Goal: Task Accomplishment & Management: Complete application form

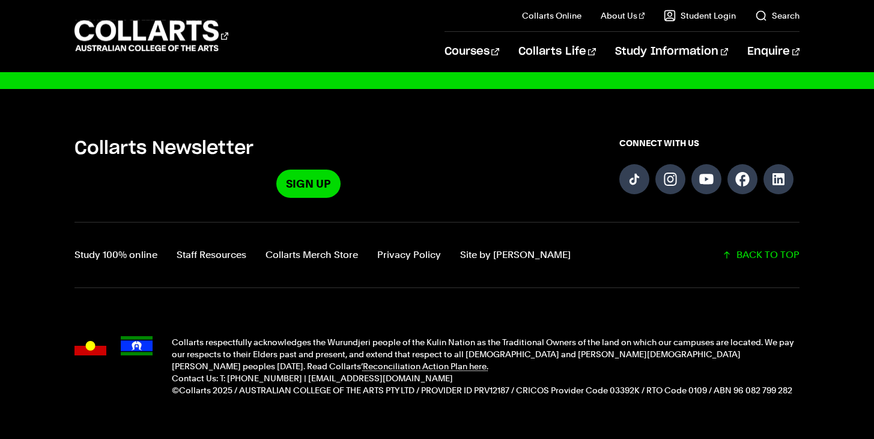
scroll to position [3047, 0]
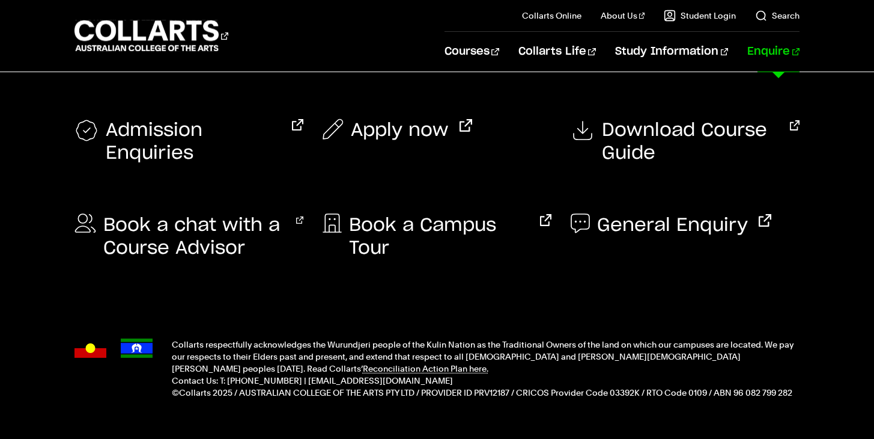
click at [794, 53] on link "Enquire" at bounding box center [774, 52] width 52 height 40
click at [405, 157] on div "Apply now" at bounding box center [437, 139] width 229 height 76
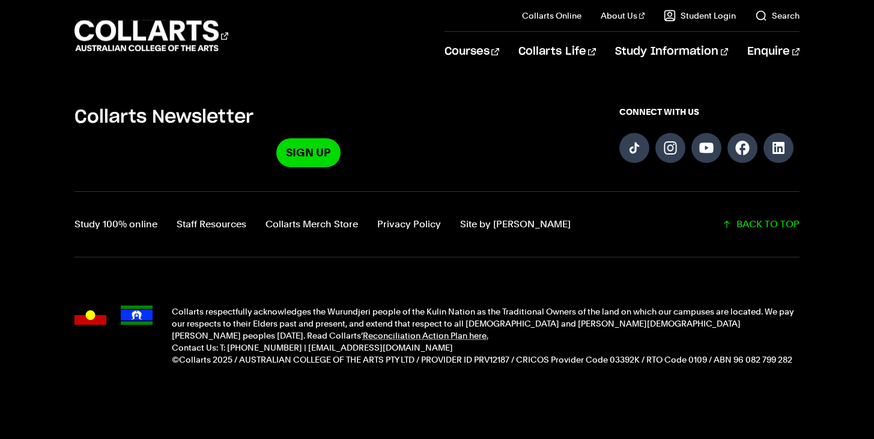
scroll to position [1264, 0]
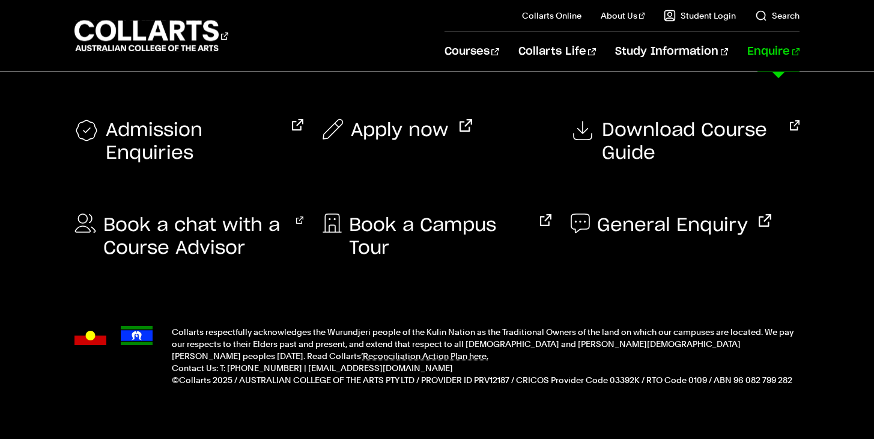
click at [766, 52] on link "Enquire" at bounding box center [774, 52] width 52 height 40
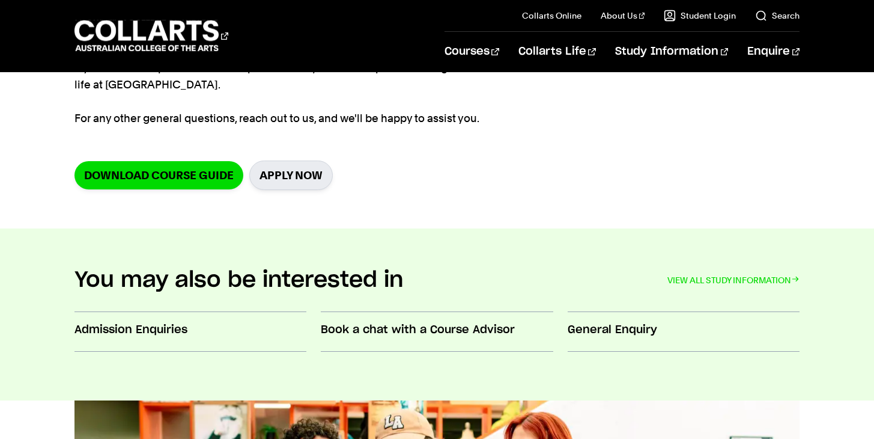
scroll to position [346, 0]
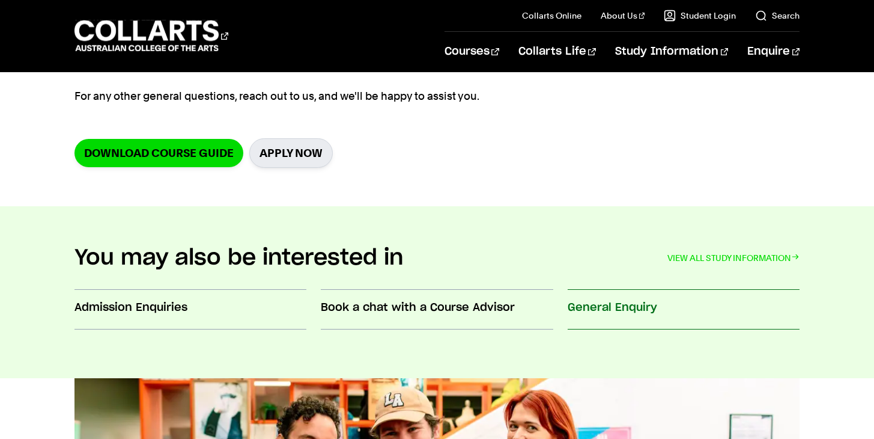
click at [601, 305] on h3 "General Enquiry" at bounding box center [684, 308] width 233 height 16
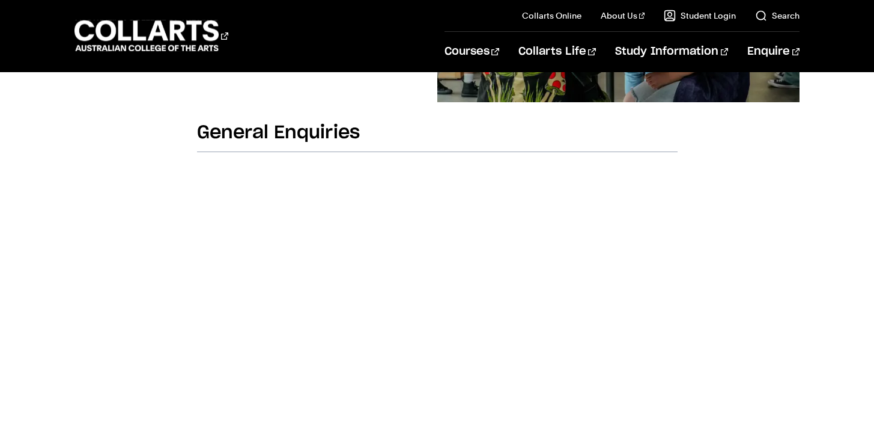
scroll to position [348, 0]
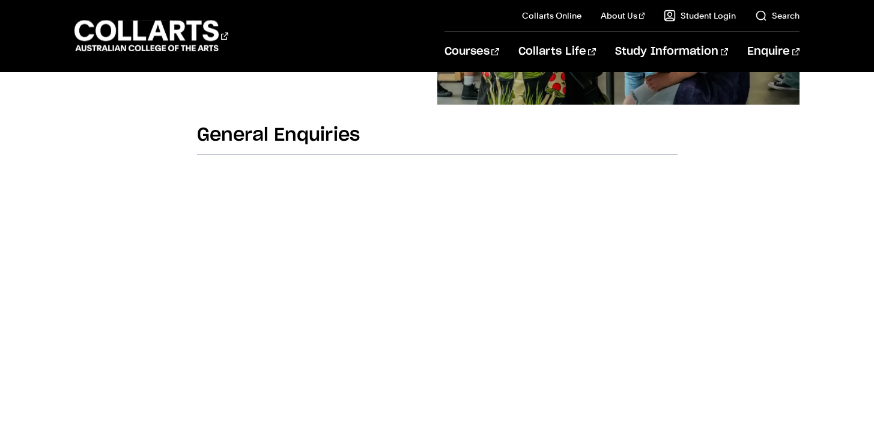
drag, startPoint x: 385, startPoint y: 144, endPoint x: 192, endPoint y: 139, distance: 192.4
click at [192, 139] on div "General Enquiries" at bounding box center [437, 419] width 629 height 591
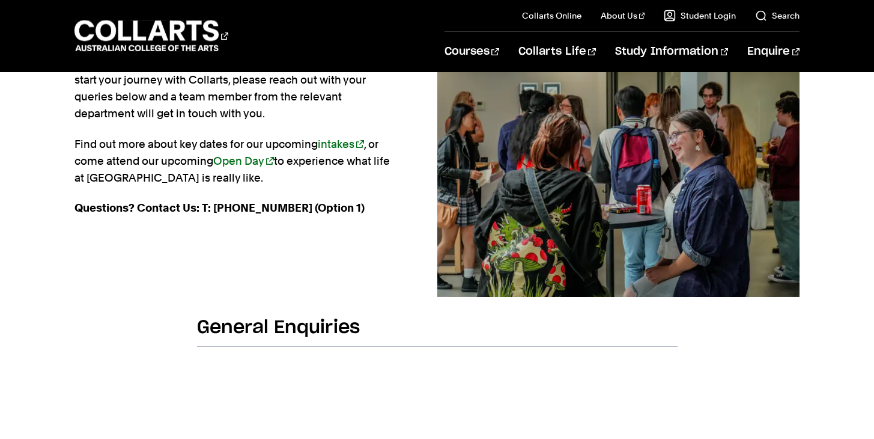
scroll to position [246, 0]
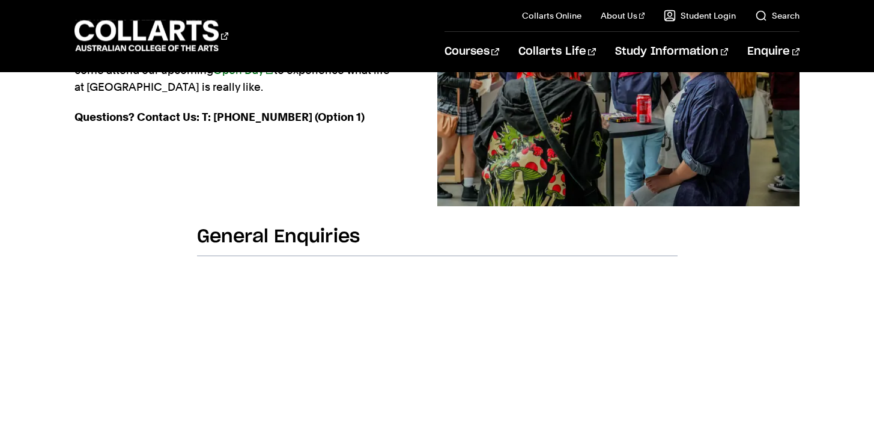
click at [395, 230] on h2 "General Enquiries" at bounding box center [437, 240] width 481 height 31
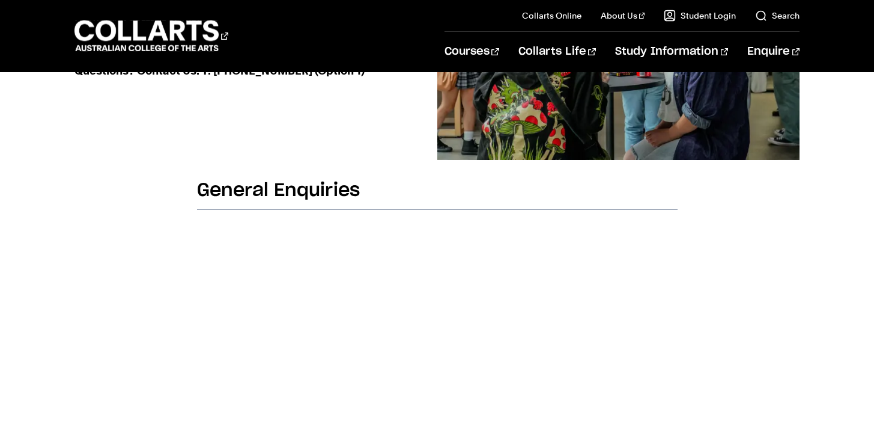
scroll to position [314, 0]
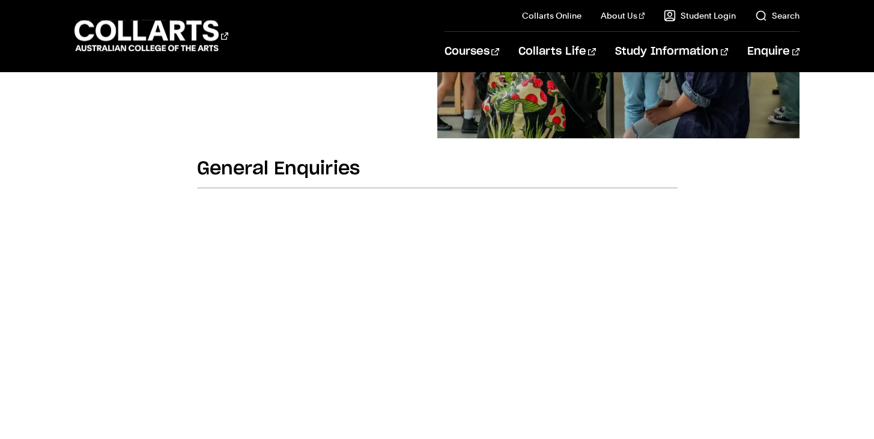
drag, startPoint x: 198, startPoint y: 168, endPoint x: 414, endPoint y: 177, distance: 216.5
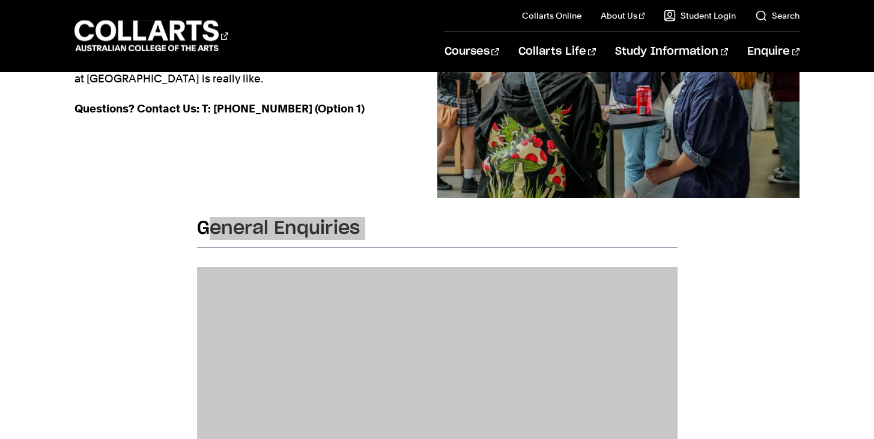
scroll to position [301, 0]
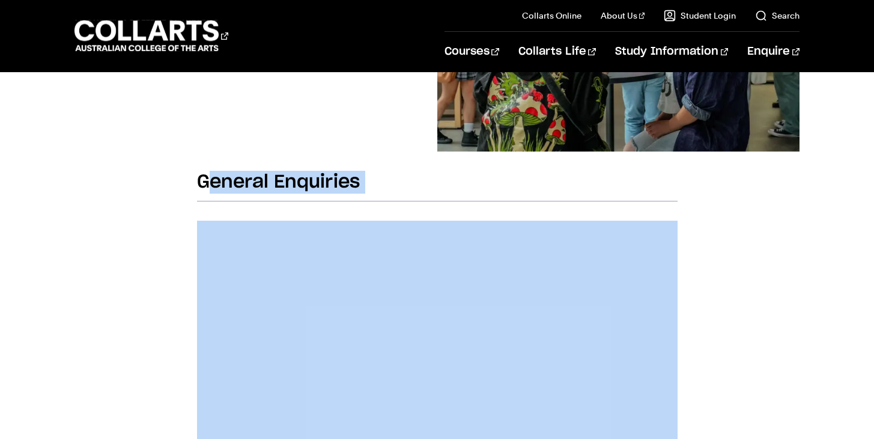
click at [251, 184] on h2 "General Enquiries" at bounding box center [437, 186] width 481 height 31
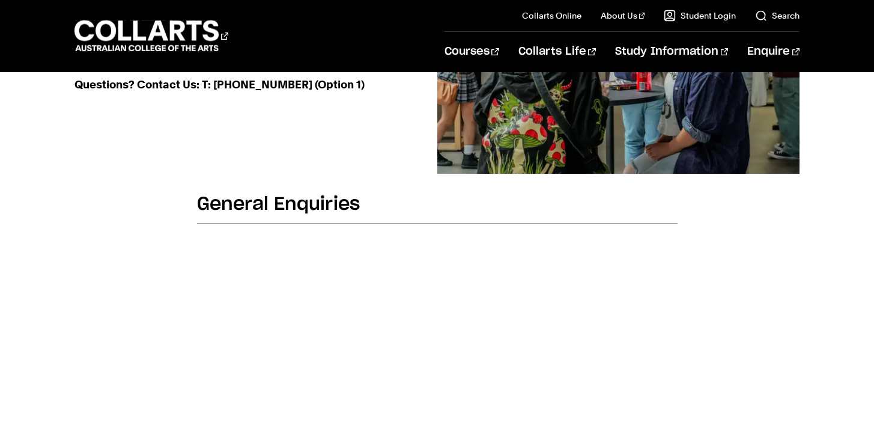
scroll to position [302, 0]
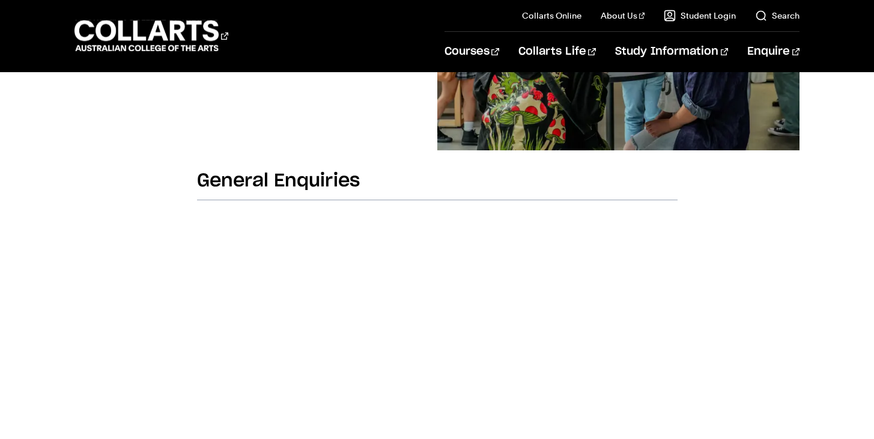
click at [382, 177] on h2 "General Enquiries" at bounding box center [437, 184] width 481 height 31
drag, startPoint x: 374, startPoint y: 181, endPoint x: 211, endPoint y: 180, distance: 162.8
click at [211, 180] on h2 "General Enquiries" at bounding box center [437, 184] width 481 height 31
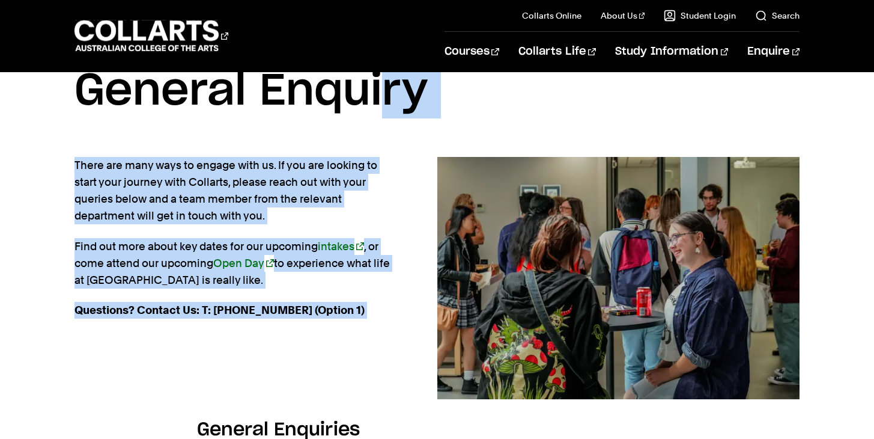
scroll to position [132, 0]
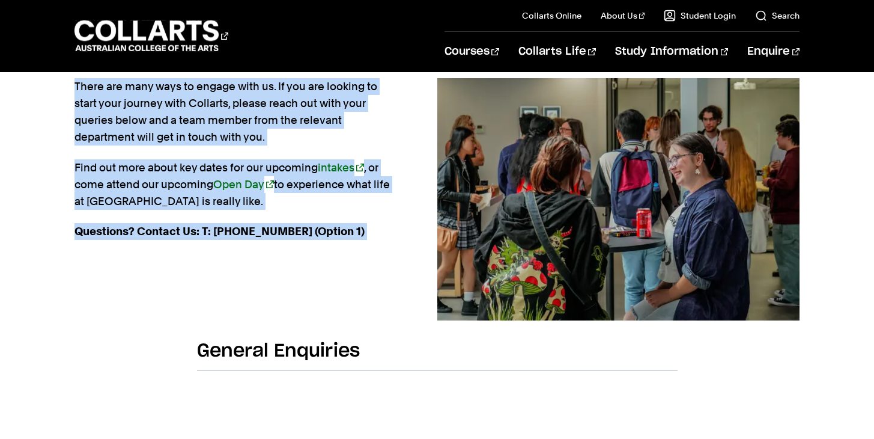
drag, startPoint x: 74, startPoint y: 110, endPoint x: 475, endPoint y: 357, distance: 470.8
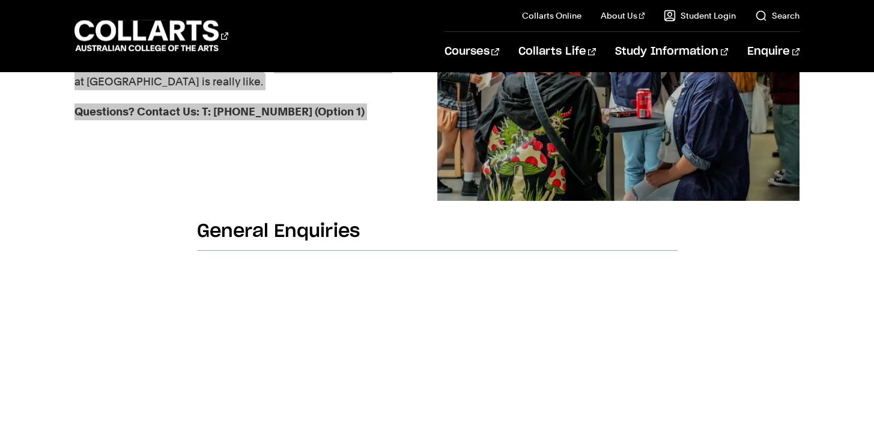
scroll to position [254, 0]
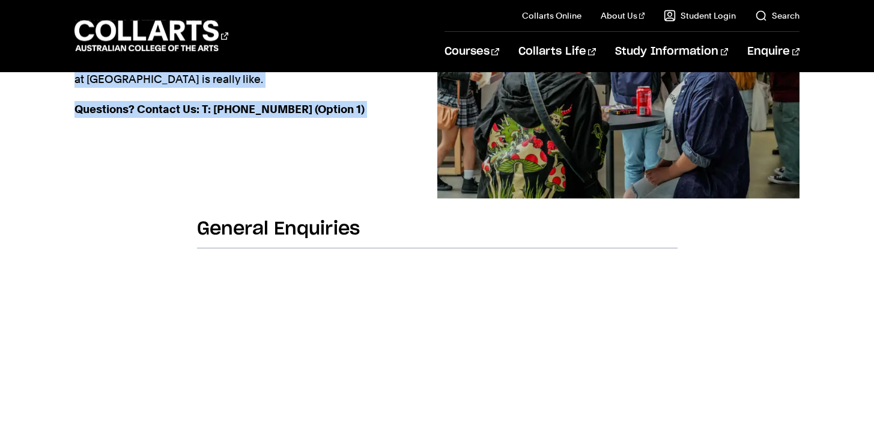
click at [381, 243] on h2 "General Enquiries" at bounding box center [437, 233] width 481 height 31
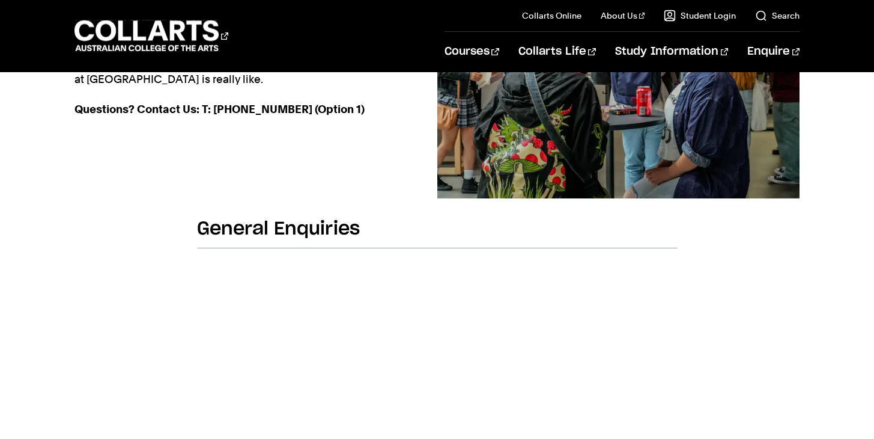
drag, startPoint x: 808, startPoint y: 245, endPoint x: 501, endPoint y: 218, distance: 308.9
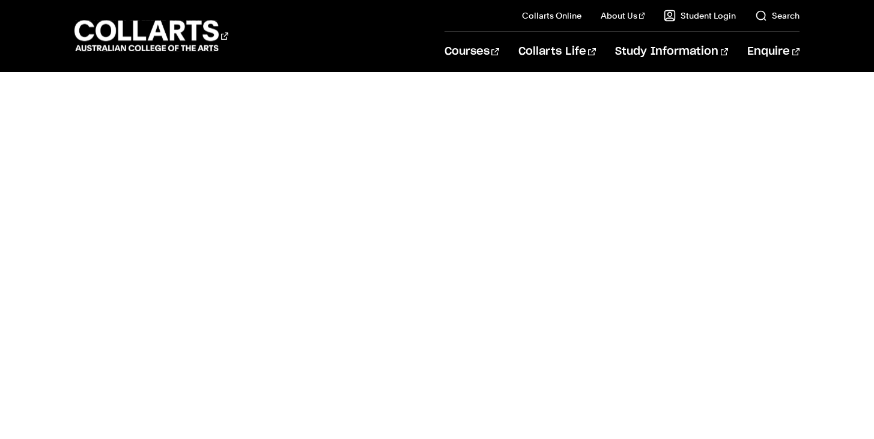
scroll to position [439, 0]
